Goal: Task Accomplishment & Management: Use online tool/utility

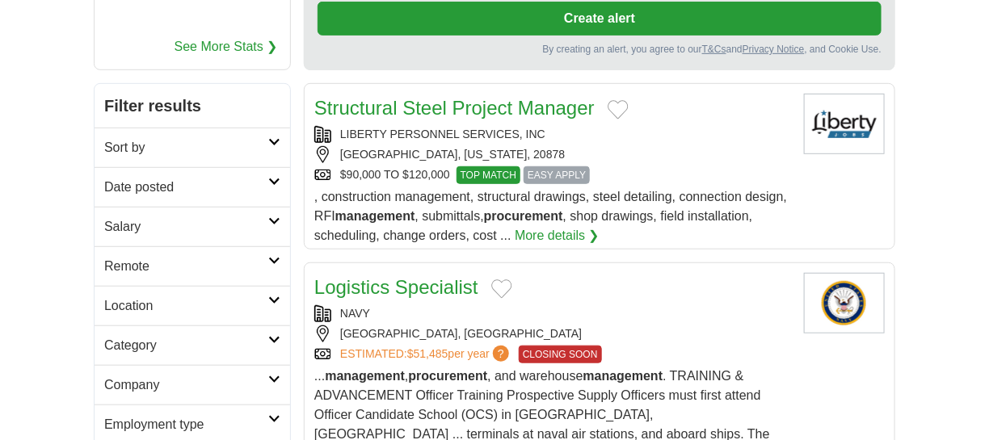
scroll to position [323, 0]
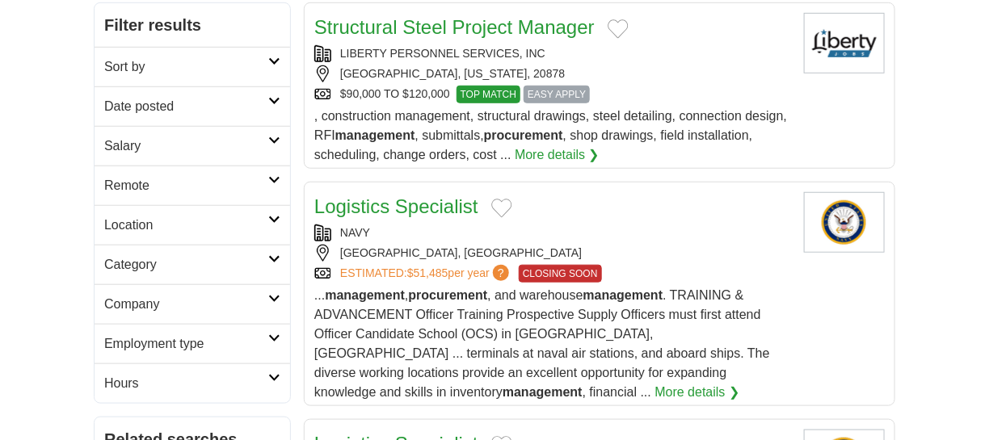
click at [152, 103] on h2 "Date posted" at bounding box center [186, 106] width 164 height 19
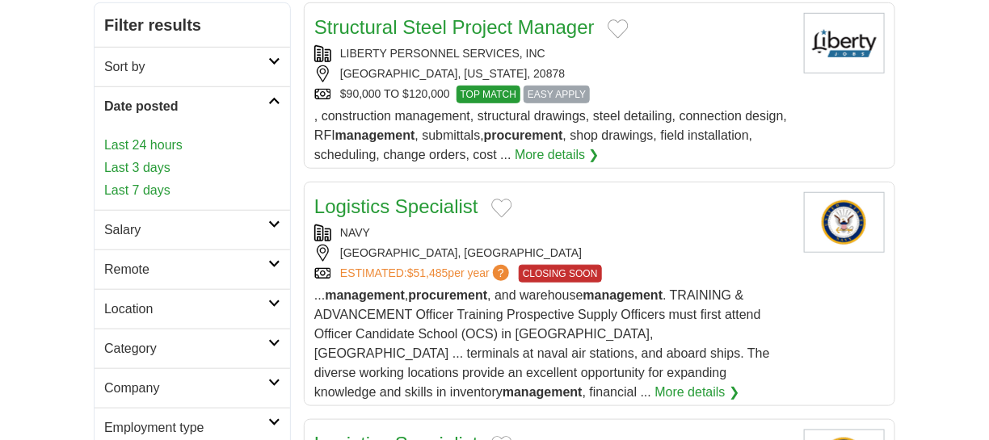
click at [146, 147] on link "Last 24 hours" at bounding box center [192, 145] width 176 height 19
click at [141, 162] on link "Last 3 days" at bounding box center [192, 167] width 176 height 19
click at [137, 183] on link "Last 7 days" at bounding box center [192, 190] width 176 height 19
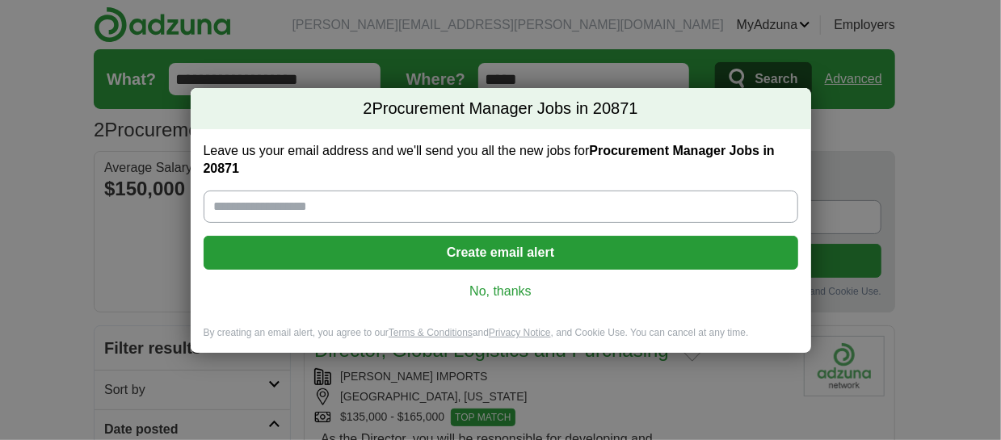
click at [503, 284] on link "No, thanks" at bounding box center [501, 292] width 569 height 18
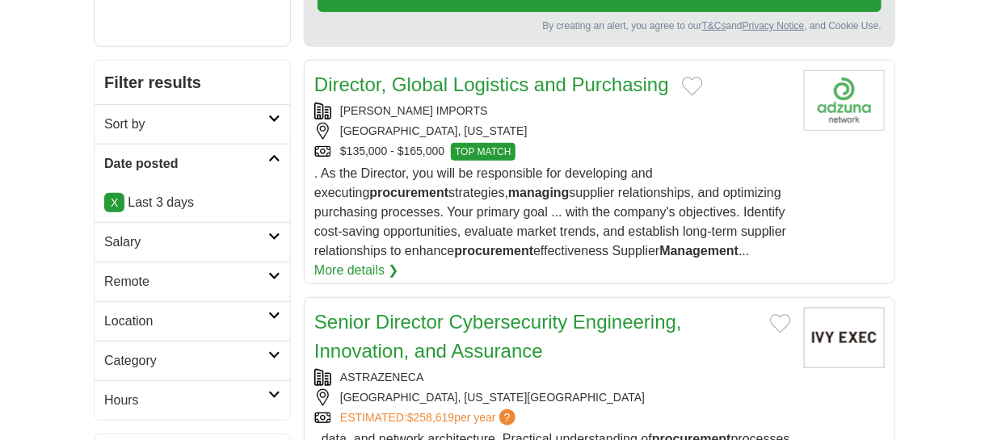
scroll to position [242, 0]
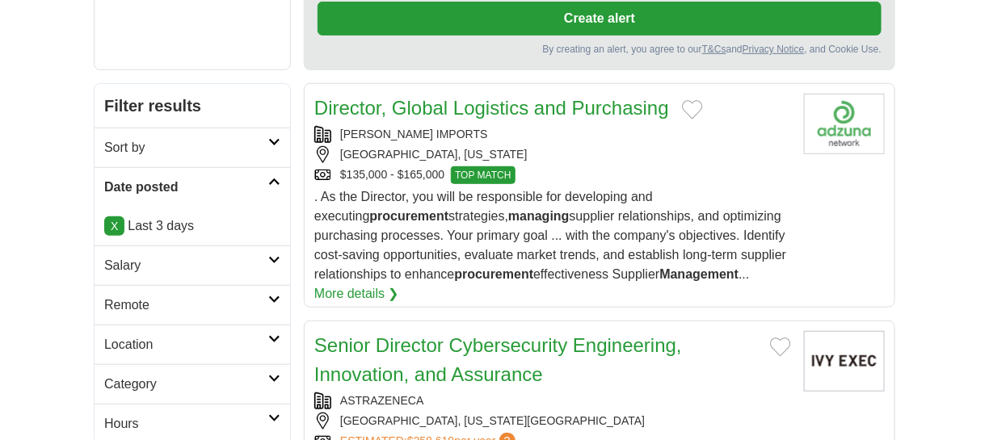
click at [432, 107] on link "Director, Global Logistics and Purchasing" at bounding box center [491, 108] width 355 height 22
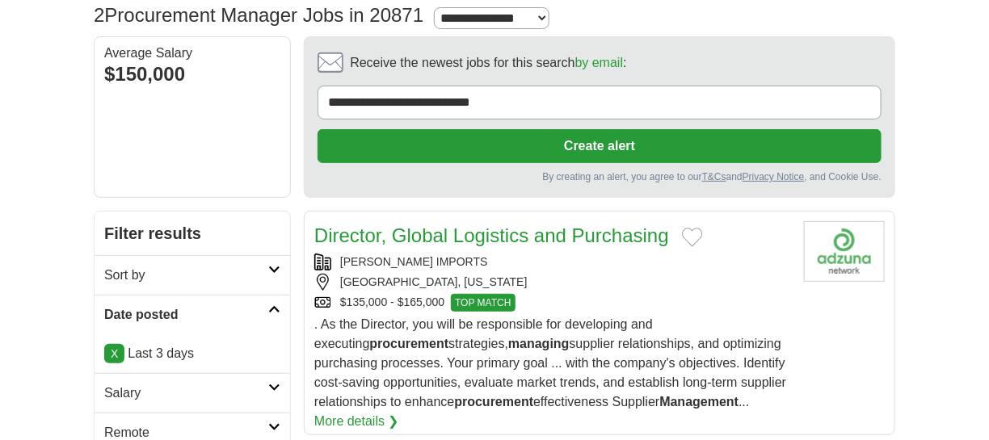
scroll to position [0, 0]
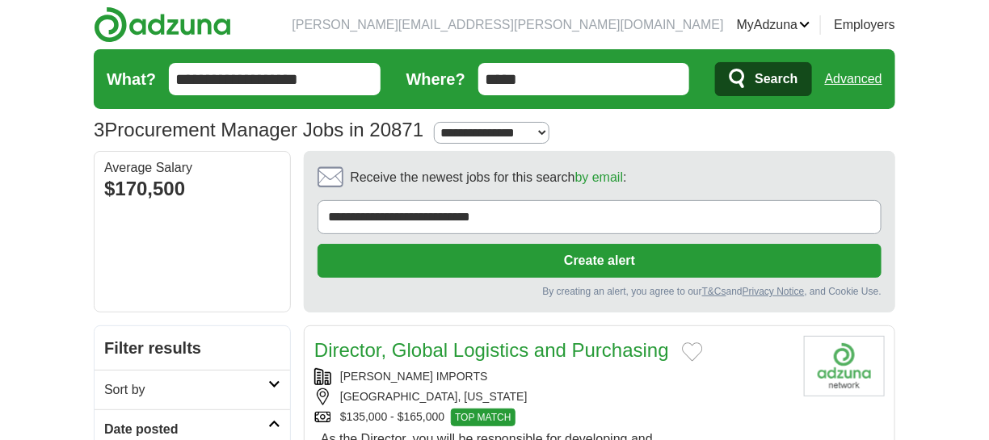
click at [491, 133] on select "**********" at bounding box center [492, 133] width 116 height 23
select select "**"
click at [440, 122] on select "**********" at bounding box center [492, 133] width 116 height 23
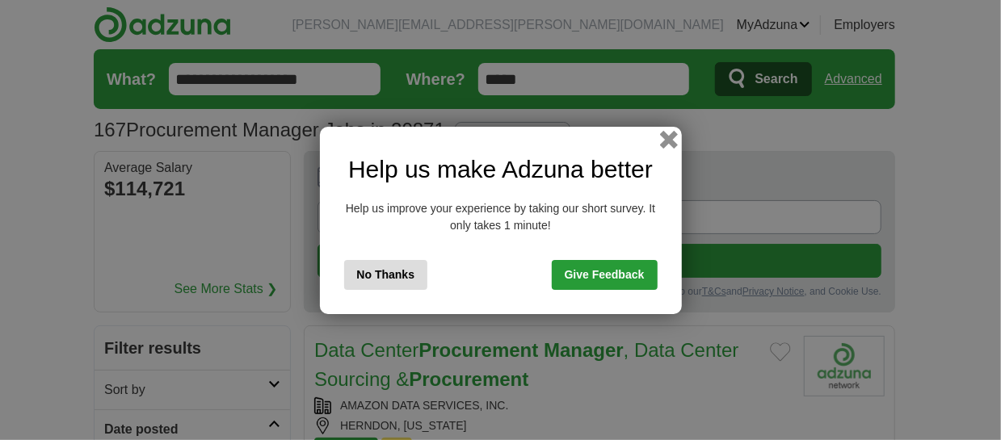
click at [668, 134] on button "button" at bounding box center [668, 139] width 18 height 18
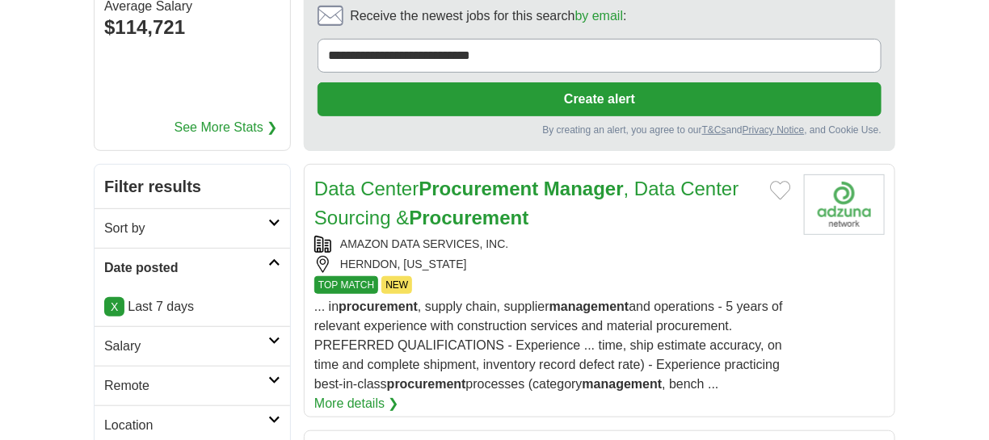
scroll to position [242, 0]
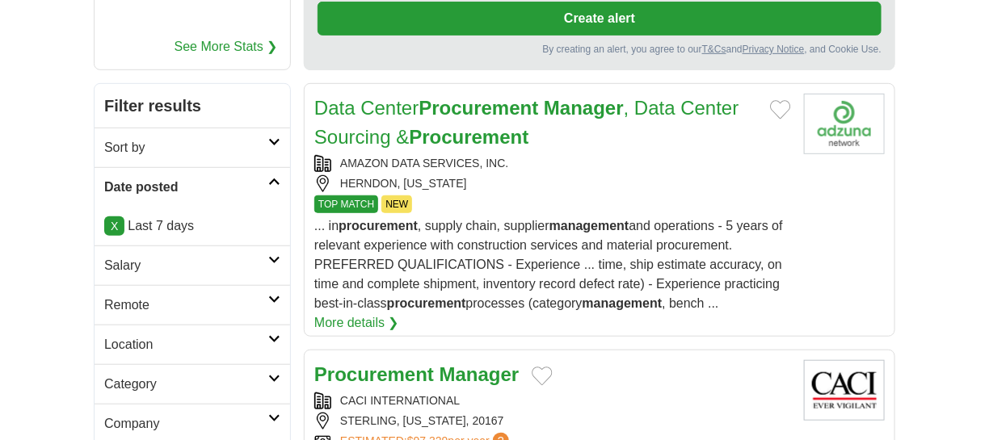
click at [272, 179] on icon at bounding box center [274, 182] width 12 height 8
click at [119, 221] on link "X" at bounding box center [114, 226] width 20 height 19
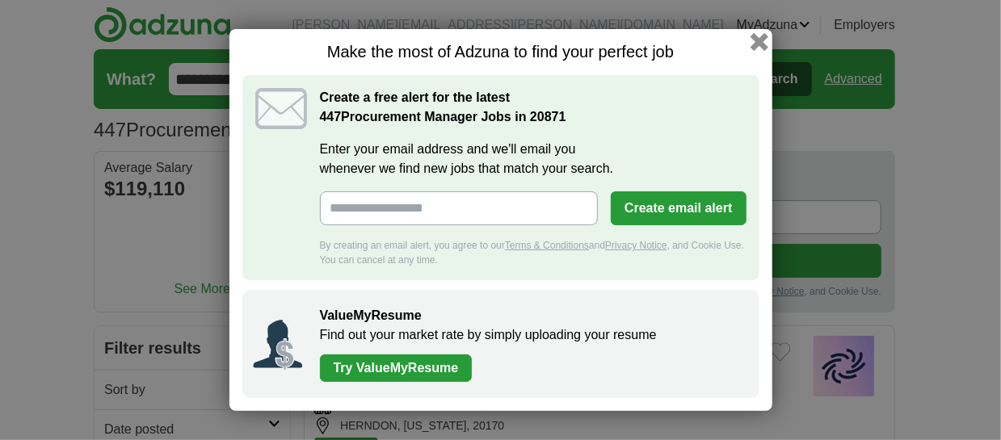
click at [763, 44] on button "button" at bounding box center [759, 42] width 18 height 18
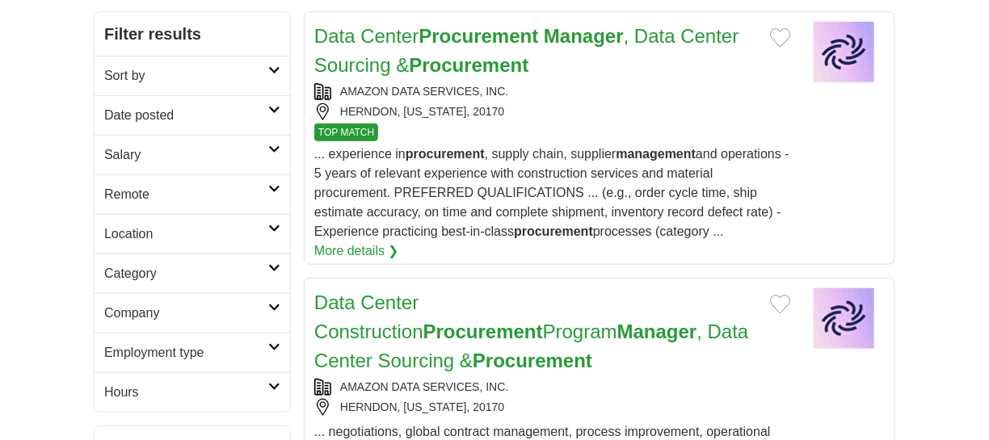
scroll to position [323, 0]
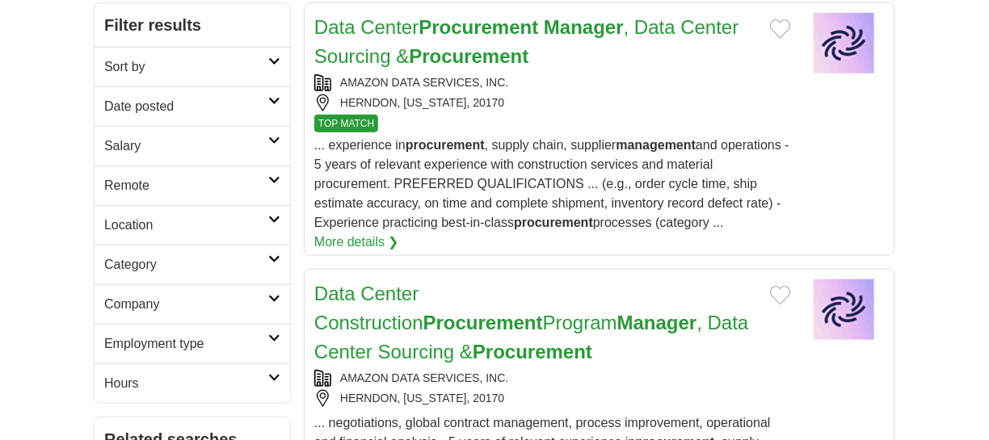
click at [162, 104] on h2 "Date posted" at bounding box center [186, 106] width 164 height 19
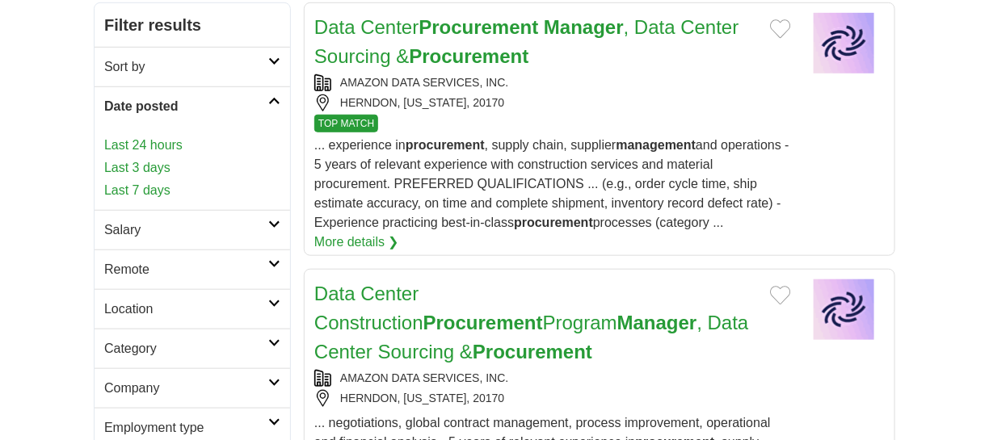
click at [141, 163] on link "Last 3 days" at bounding box center [192, 167] width 176 height 19
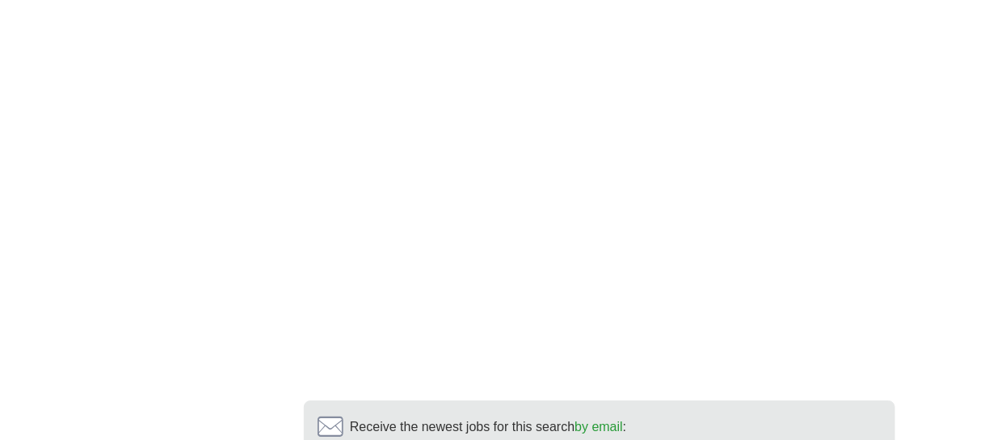
scroll to position [3475, 0]
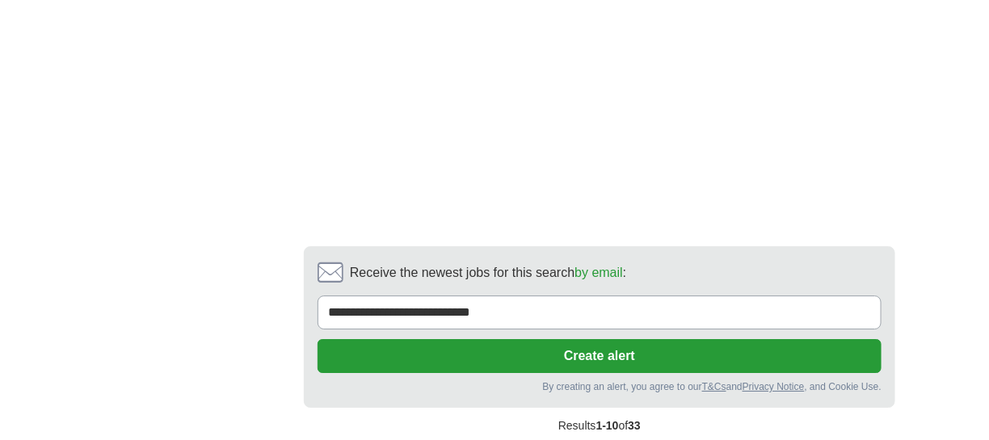
drag, startPoint x: 558, startPoint y: 356, endPoint x: 548, endPoint y: 356, distance: 9.7
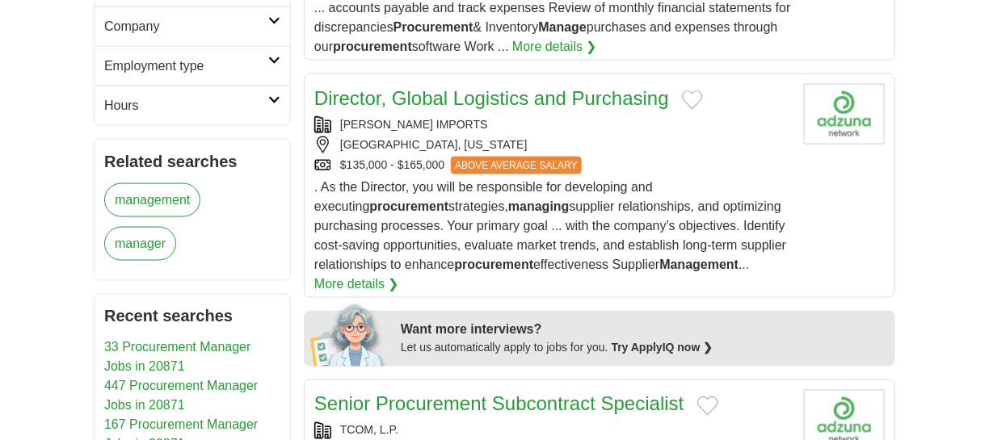
scroll to position [646, 0]
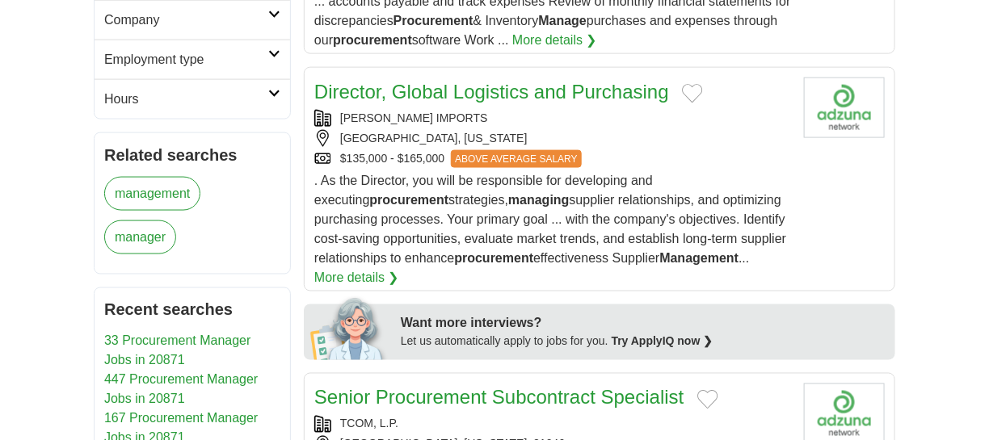
click at [420, 81] on link "Director, Global Logistics and Purchasing" at bounding box center [491, 92] width 355 height 22
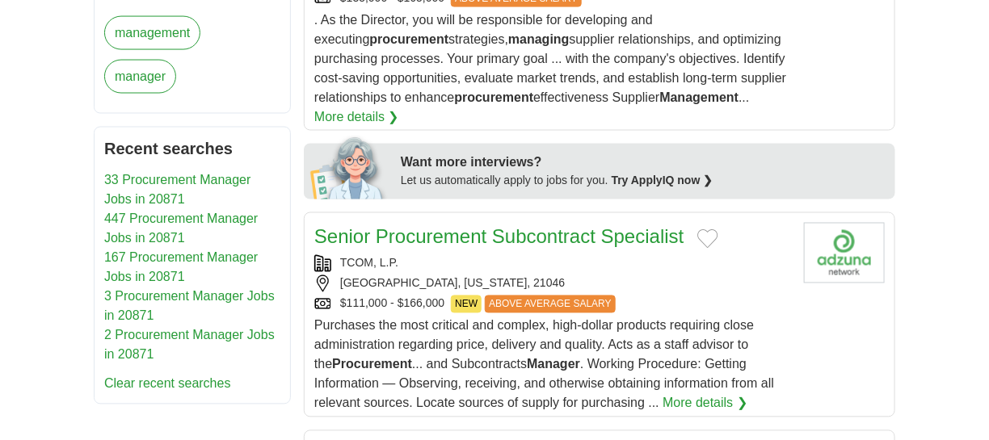
scroll to position [808, 0]
click at [487, 225] on link "Senior Procurement Subcontract Specialist" at bounding box center [499, 236] width 370 height 22
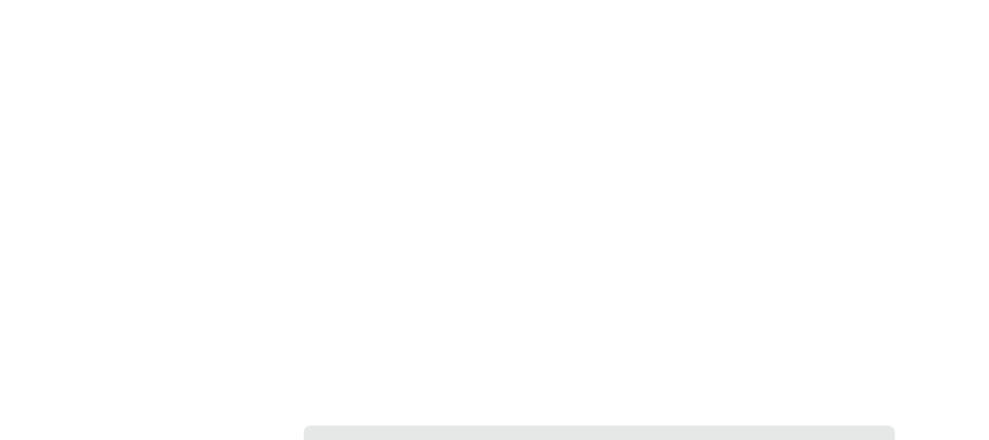
scroll to position [3313, 0]
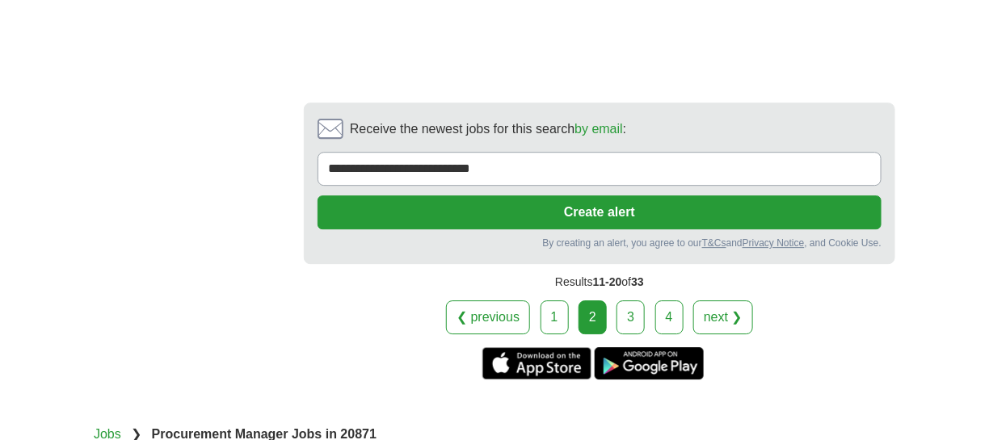
click at [633, 301] on link "3" at bounding box center [631, 318] width 28 height 34
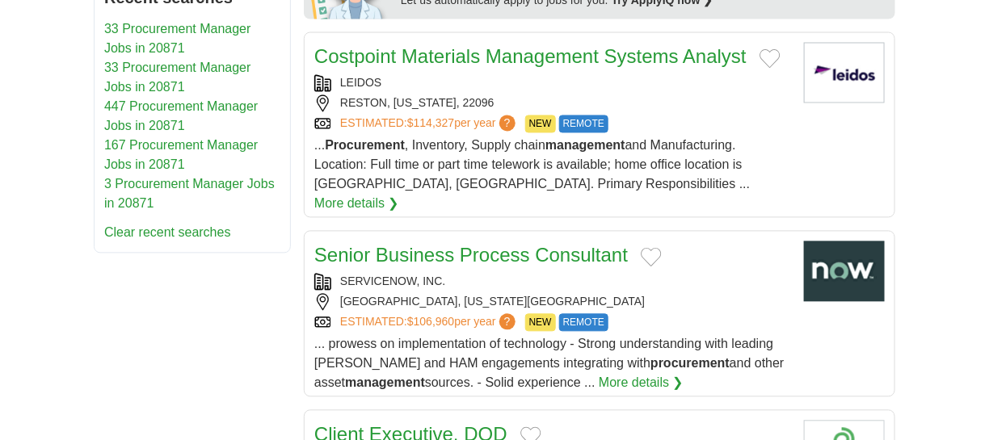
scroll to position [1051, 0]
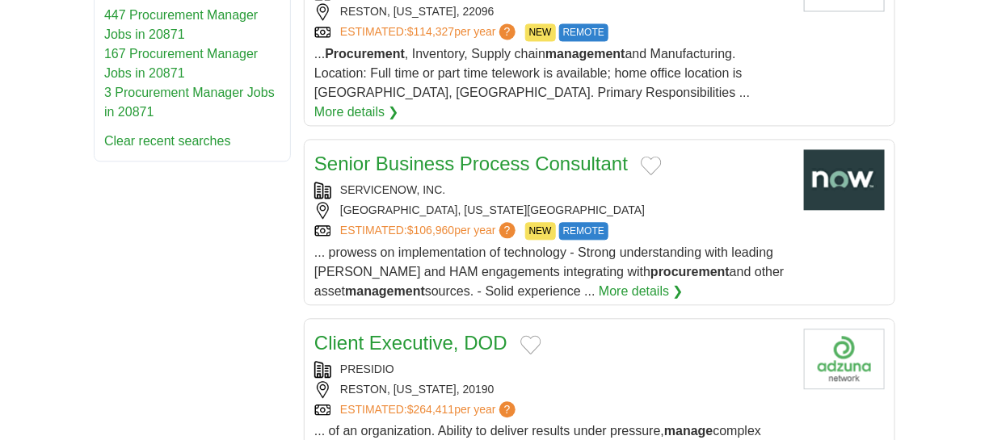
click at [453, 153] on link "Senior Business Process Consultant" at bounding box center [471, 164] width 314 height 22
click at [395, 153] on link "Senior Business Process Consultant" at bounding box center [471, 164] width 314 height 22
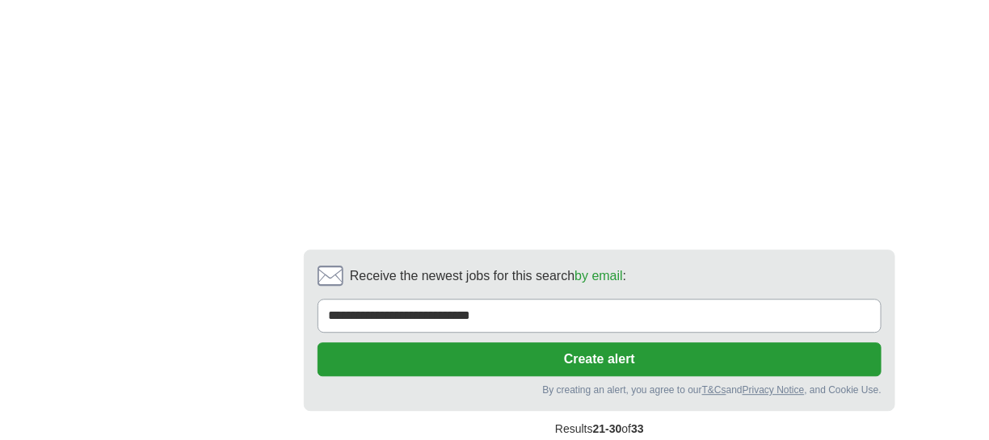
scroll to position [3071, 0]
